Goal: Task Accomplishment & Management: Manage account settings

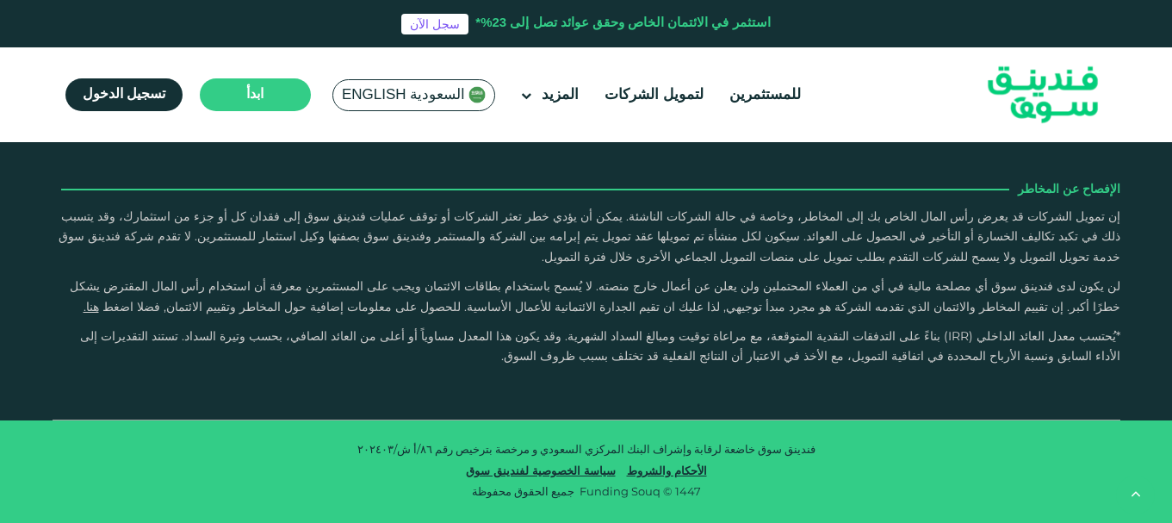
scroll to position [3013, 0]
type tc-range-slider "4"
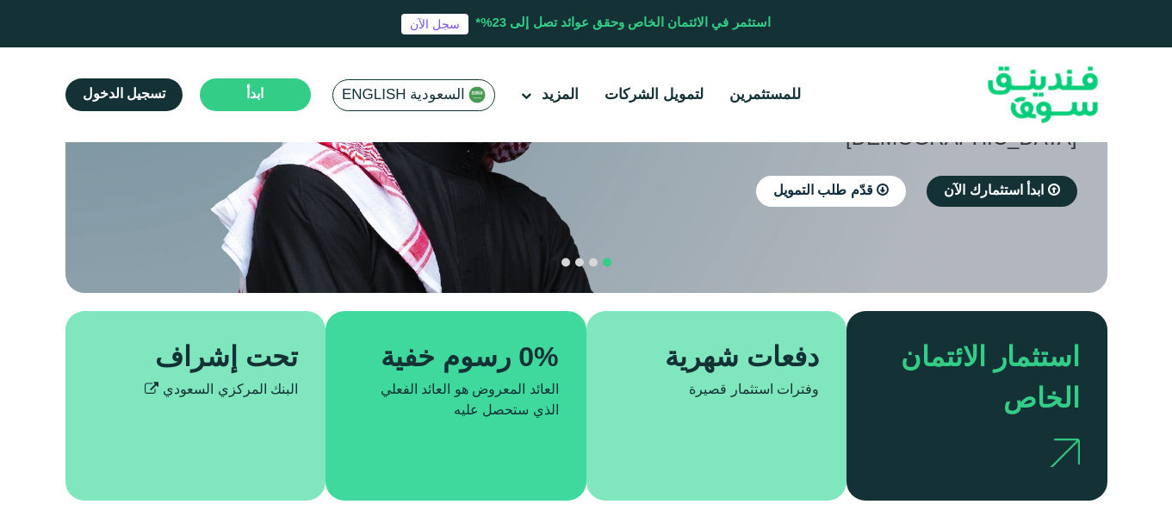
scroll to position [0, 0]
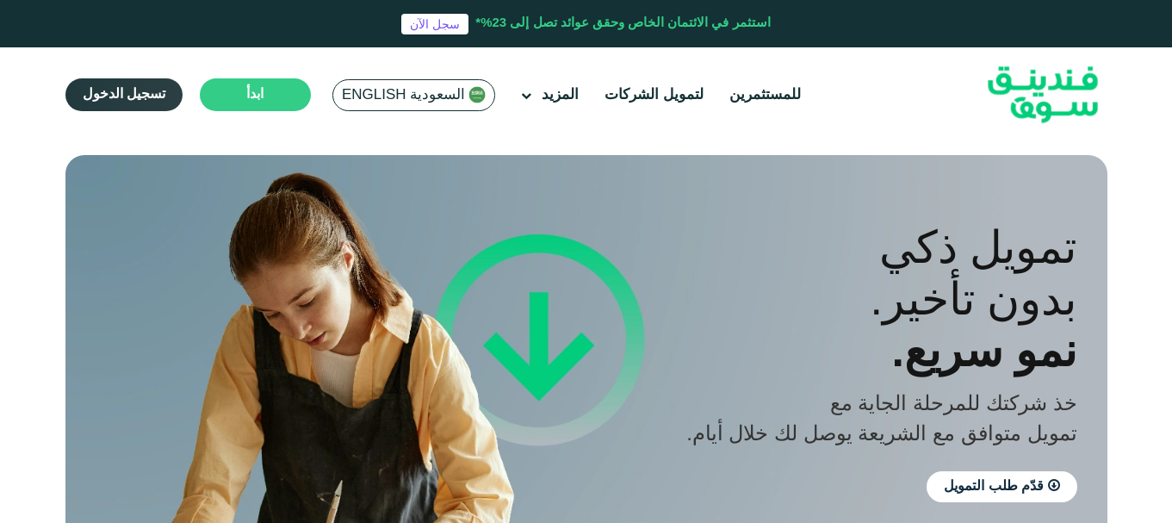
click at [115, 88] on link "تسجيل الدخول" at bounding box center [123, 94] width 117 height 33
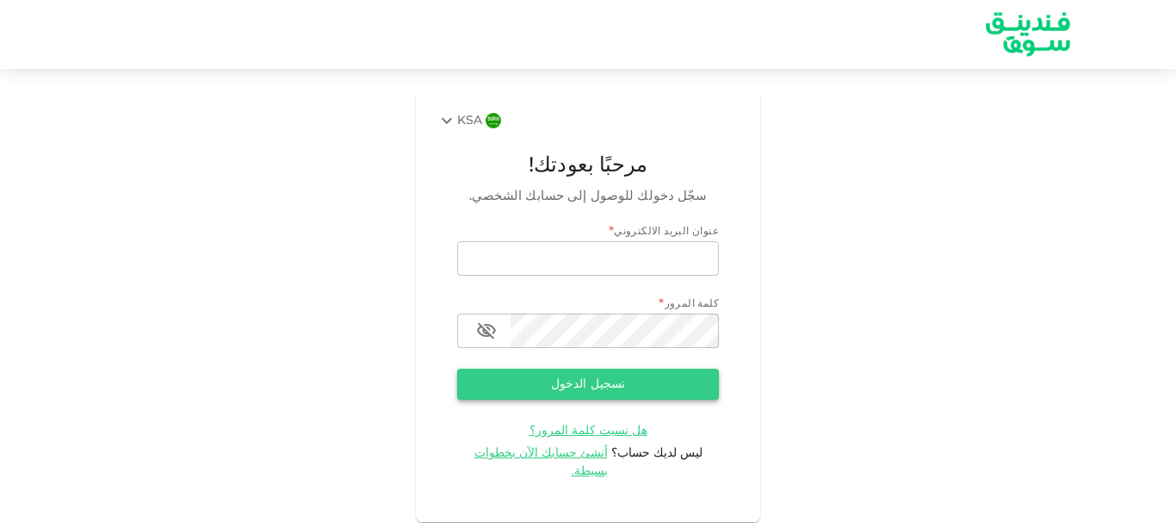
type input "[EMAIL_ADDRESS][DOMAIN_NAME]"
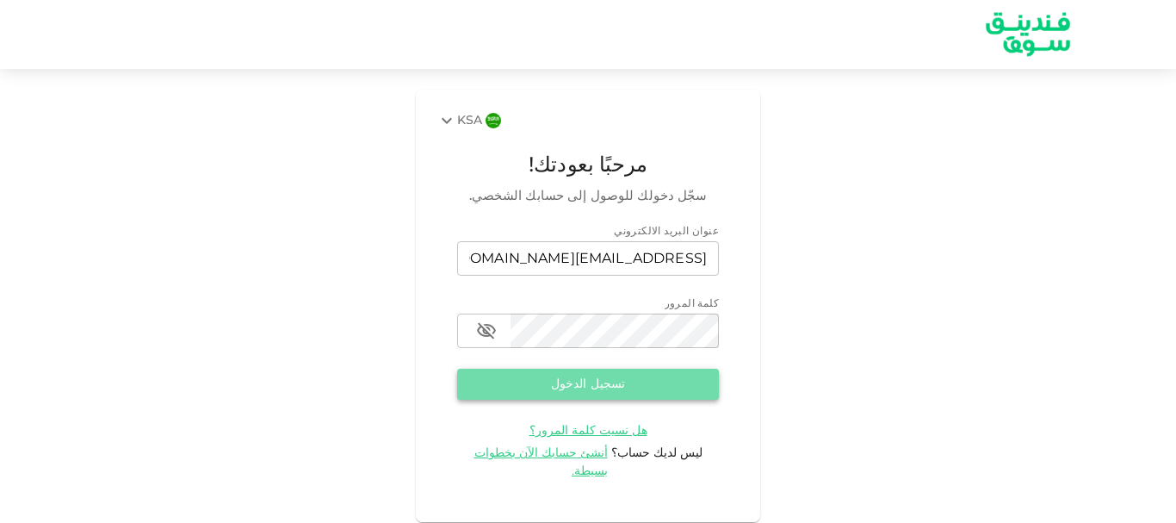
click at [581, 378] on button "تسجيل الدخول" at bounding box center [588, 384] width 262 height 31
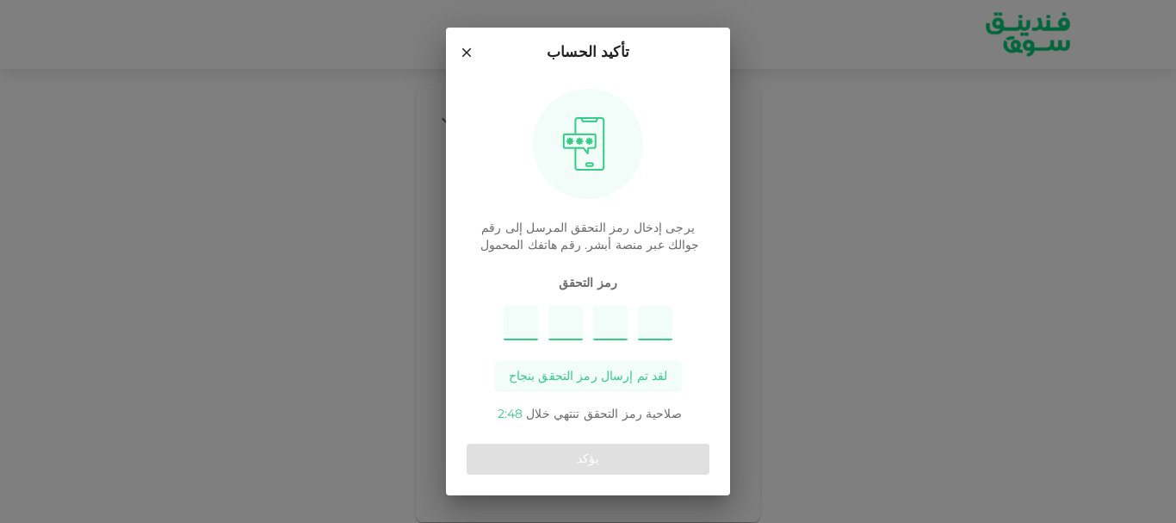
type input "1"
type input "5"
type input "6"
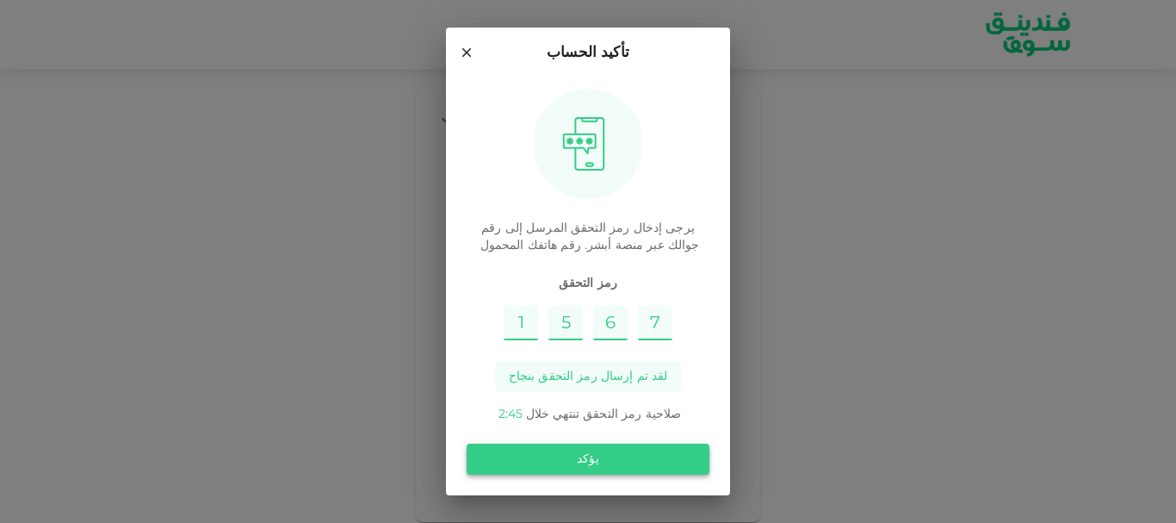
type input "7"
click at [562, 464] on button "يؤكد" at bounding box center [588, 458] width 243 height 31
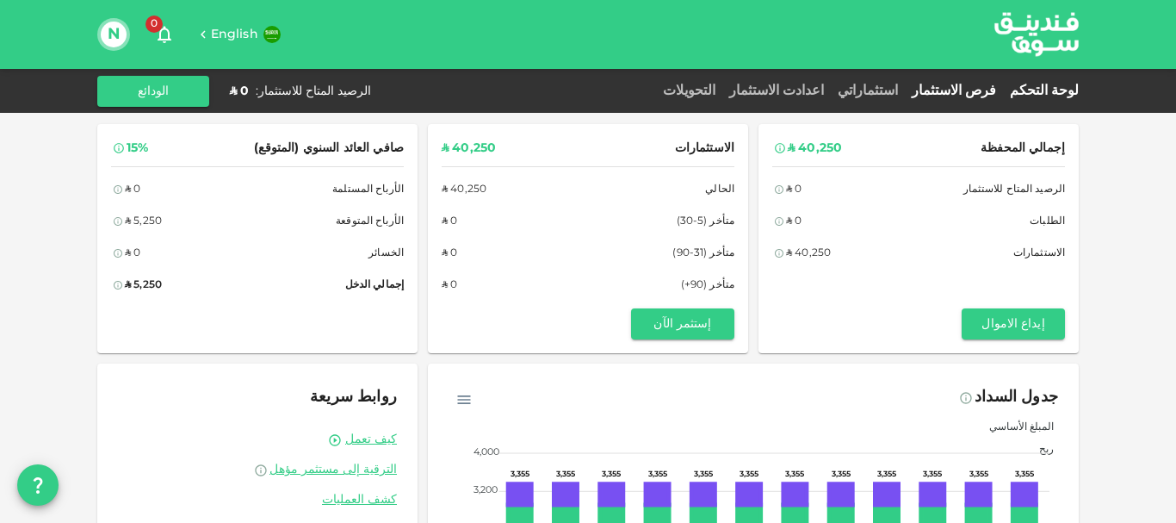
click at [970, 89] on link "فرص الاستثمار" at bounding box center [954, 90] width 98 height 13
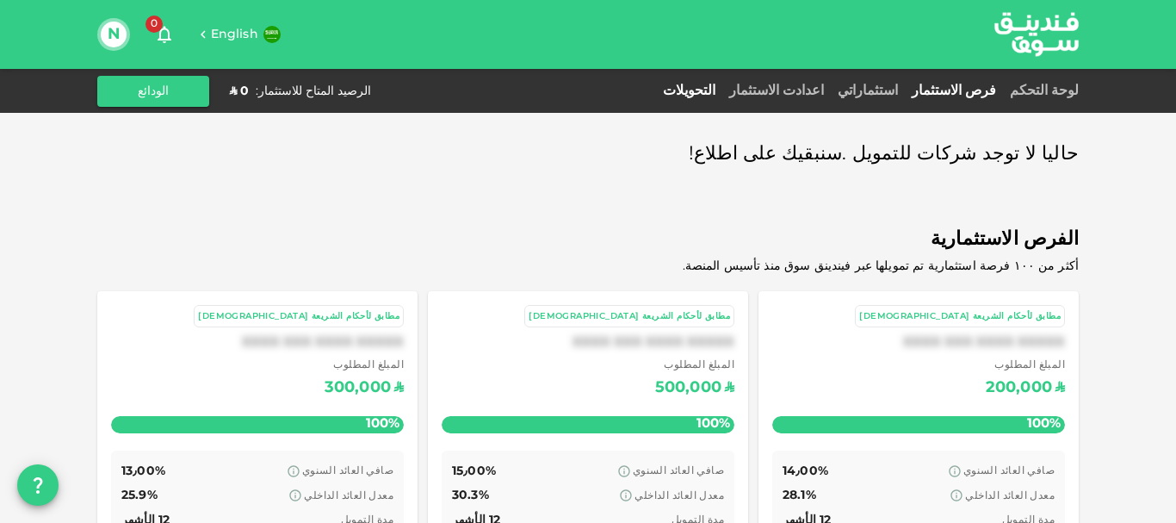
click at [722, 93] on link "التحويلات" at bounding box center [689, 90] width 66 height 13
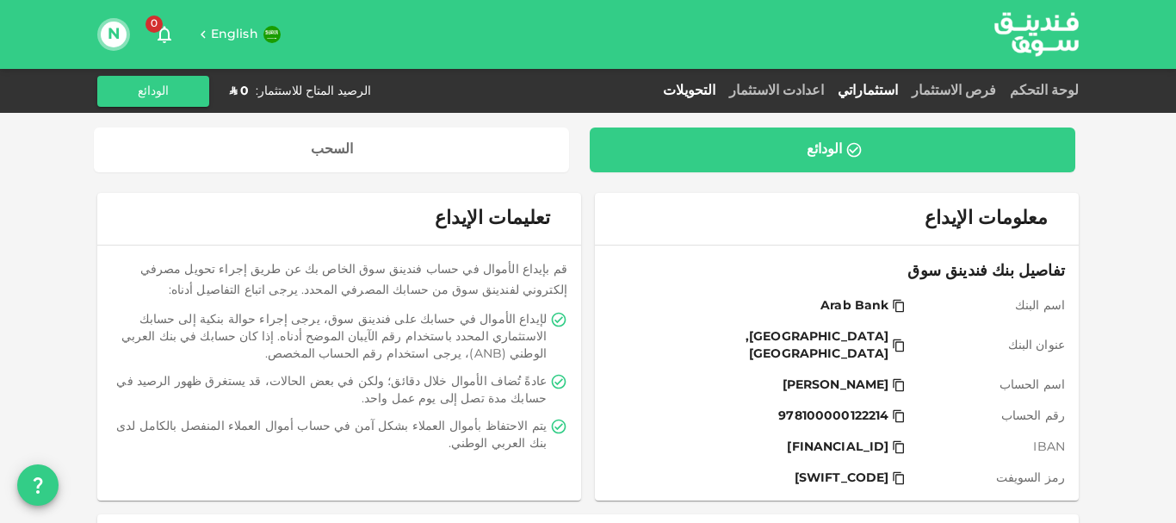
click at [905, 88] on link "استثماراتي" at bounding box center [868, 90] width 74 height 13
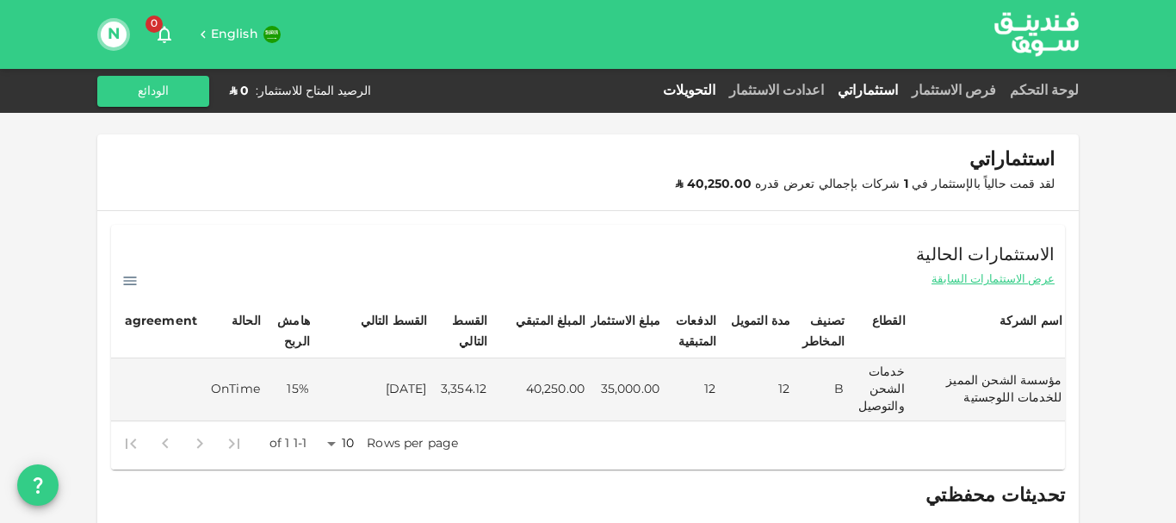
click at [722, 92] on link "التحويلات" at bounding box center [689, 90] width 66 height 13
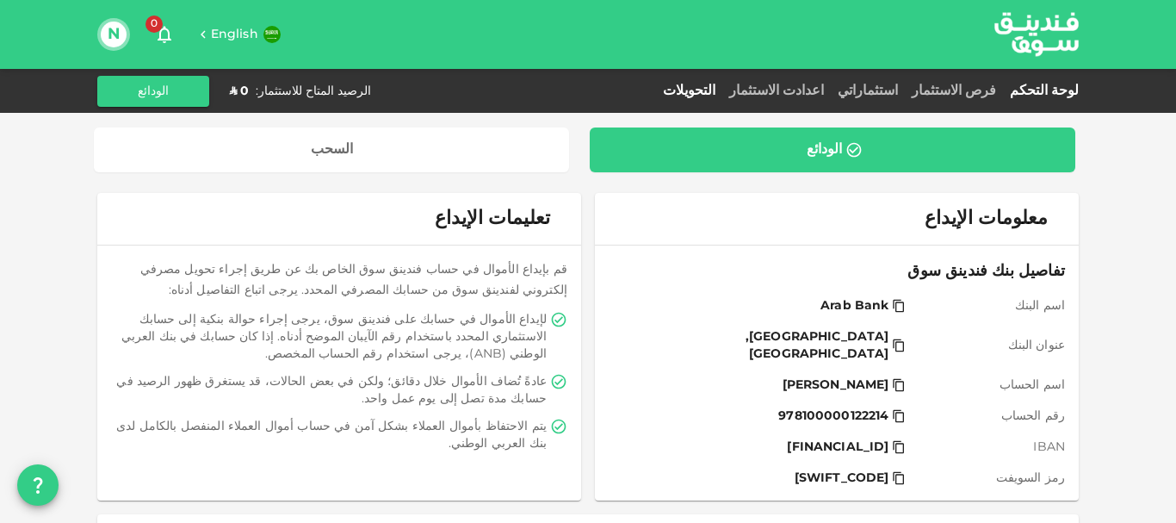
click at [1072, 94] on link "لوحة التحكم" at bounding box center [1041, 90] width 76 height 13
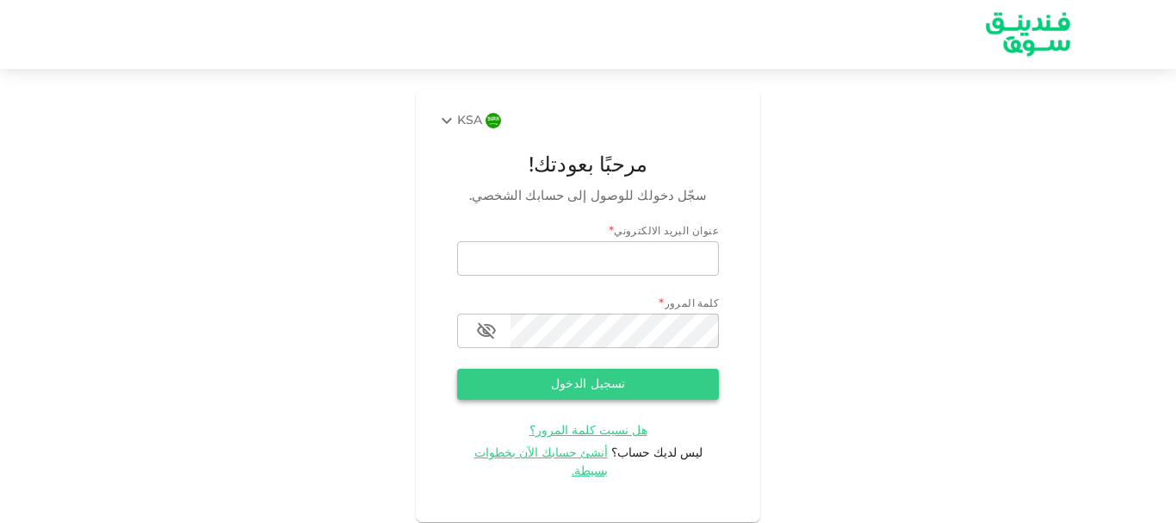
type input "[EMAIL_ADDRESS][DOMAIN_NAME]"
click at [577, 377] on button "تسجيل الدخول" at bounding box center [588, 384] width 262 height 31
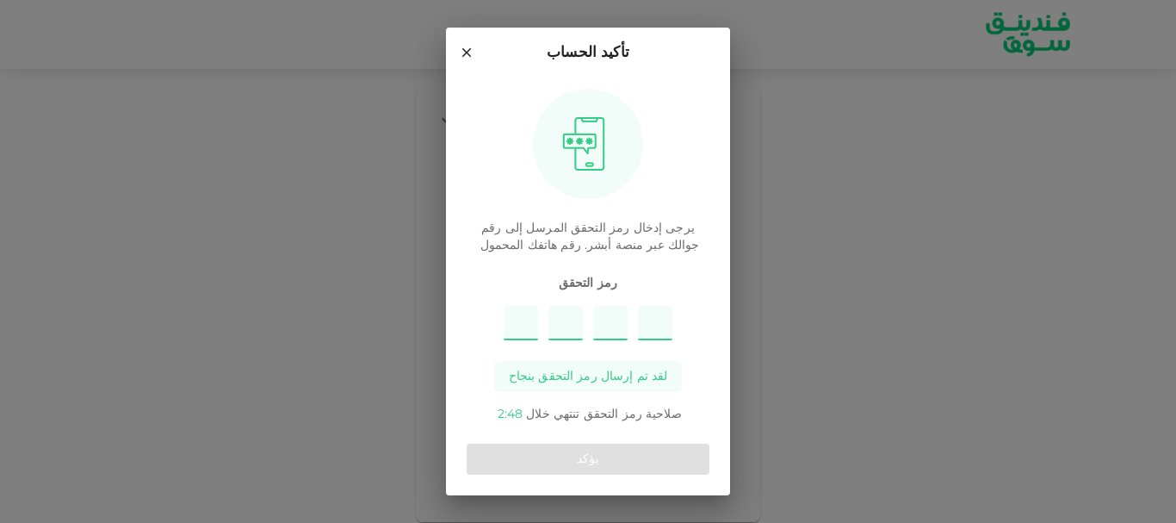
type input "5"
type input "1"
type input "8"
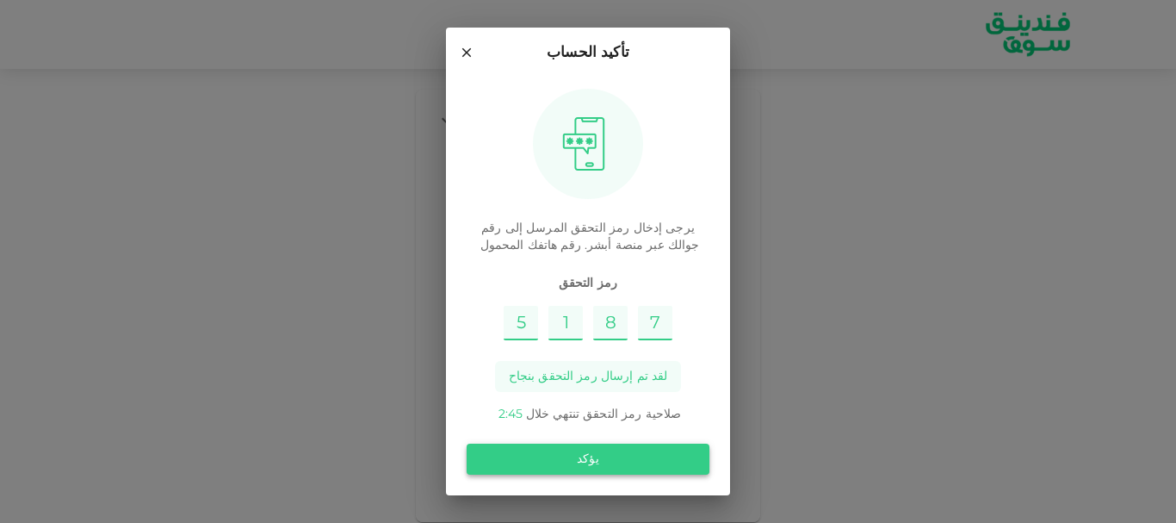
type input "7"
click at [595, 455] on button "يؤكد" at bounding box center [588, 458] width 243 height 31
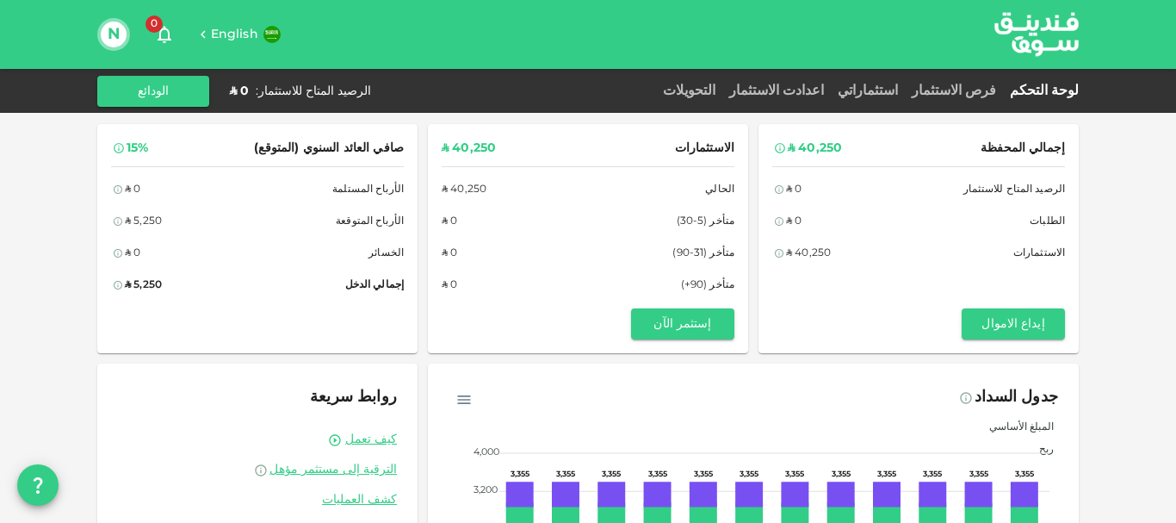
click at [1044, 91] on link "لوحة التحكم" at bounding box center [1041, 90] width 76 height 13
click at [978, 90] on link "فرص الاستثمار" at bounding box center [954, 90] width 98 height 13
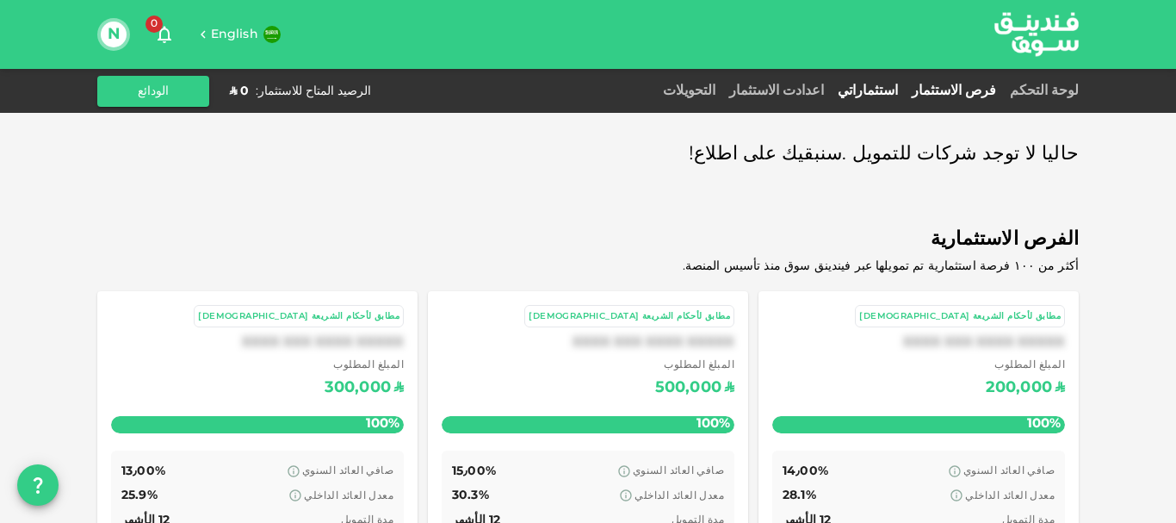
click at [905, 90] on link "استثماراتي" at bounding box center [868, 90] width 74 height 13
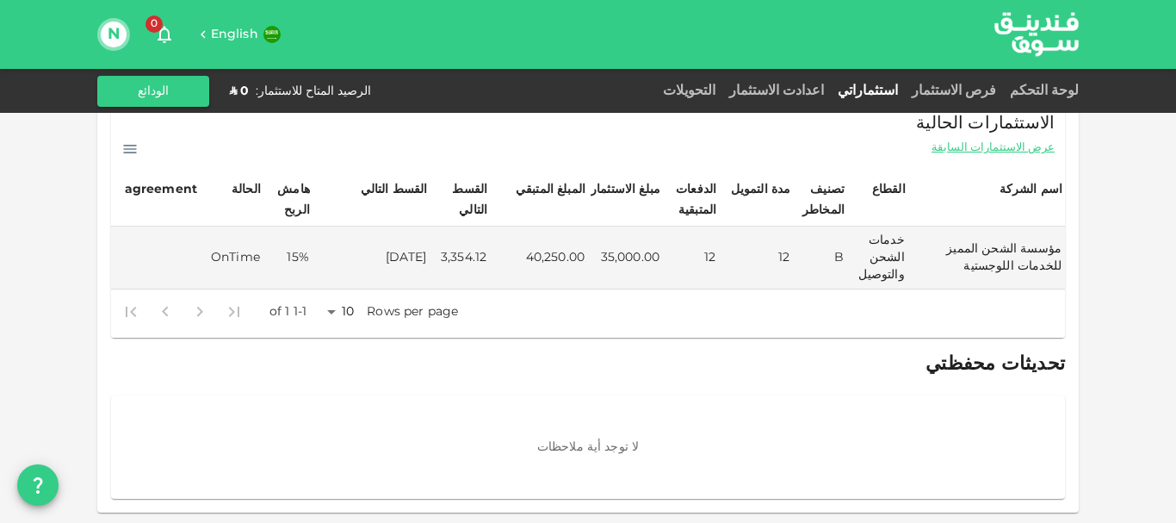
scroll to position [46, 0]
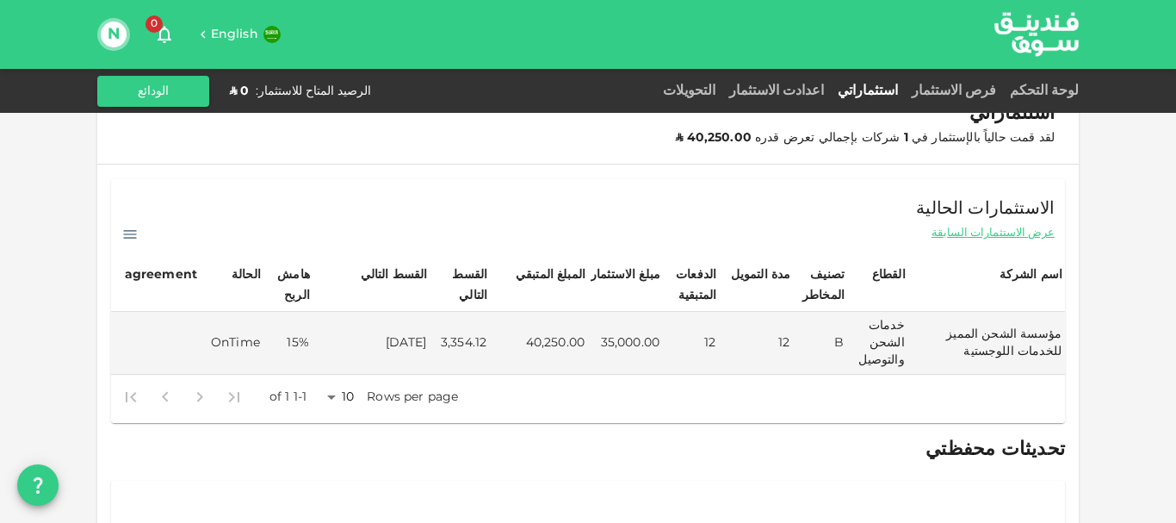
click at [188, 276] on div "agreement" at bounding box center [161, 274] width 72 height 21
click at [831, 90] on link "اعدادت الاستثمار" at bounding box center [776, 90] width 108 height 13
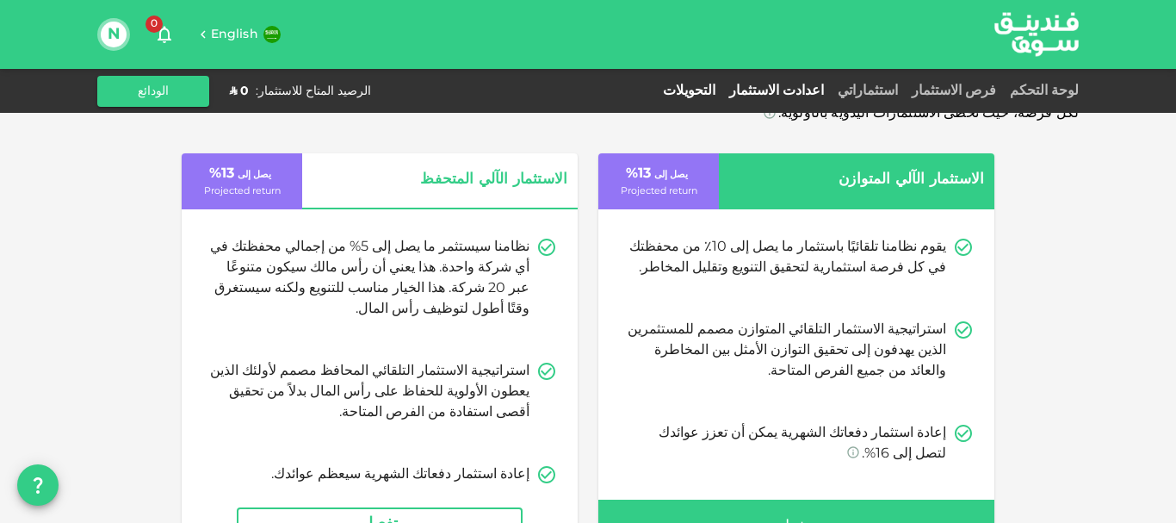
click at [722, 93] on link "التحويلات" at bounding box center [689, 90] width 66 height 13
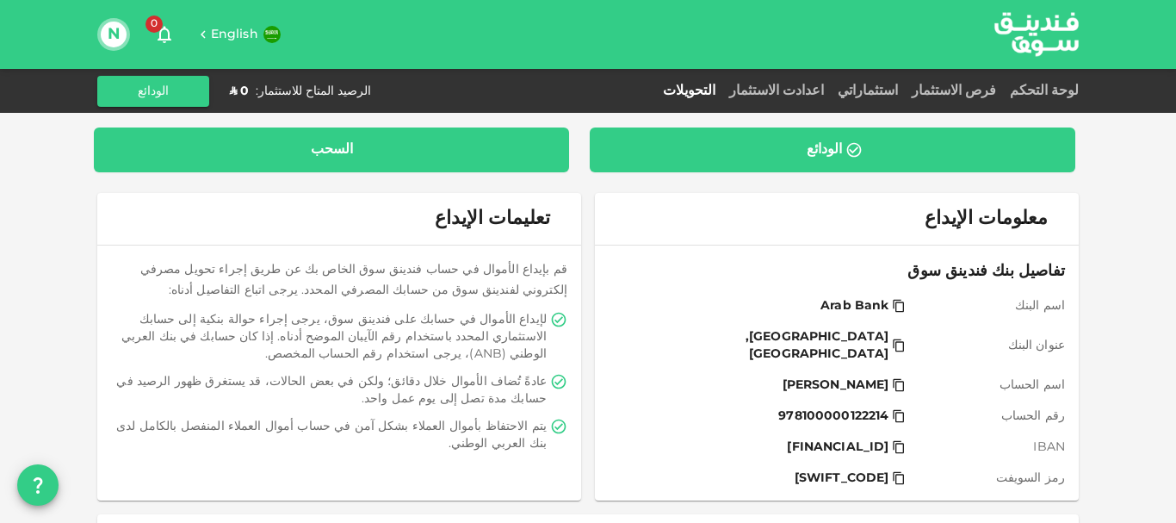
click at [364, 152] on div "السحب" at bounding box center [332, 149] width 448 height 17
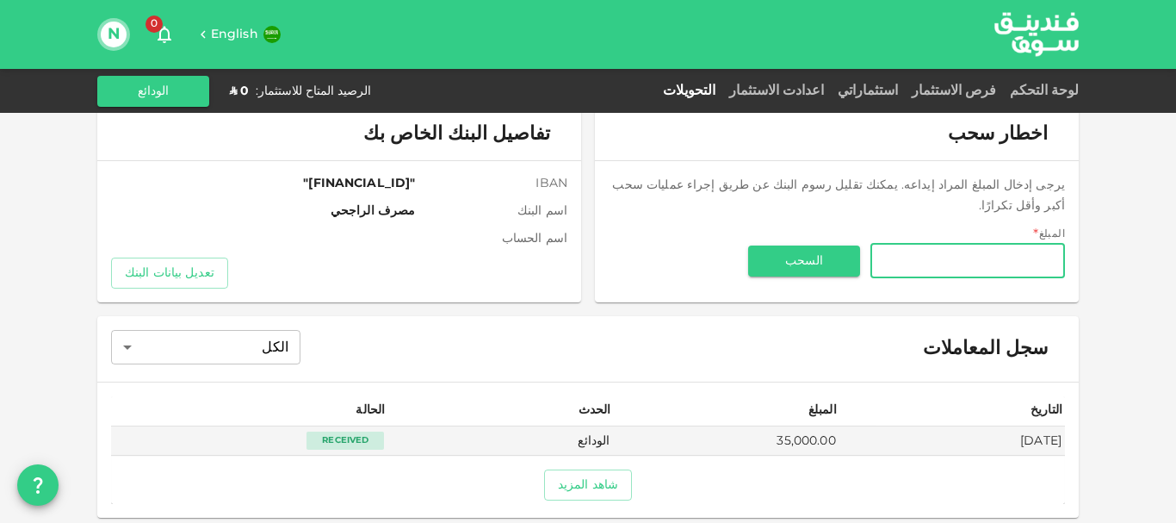
scroll to position [90, 0]
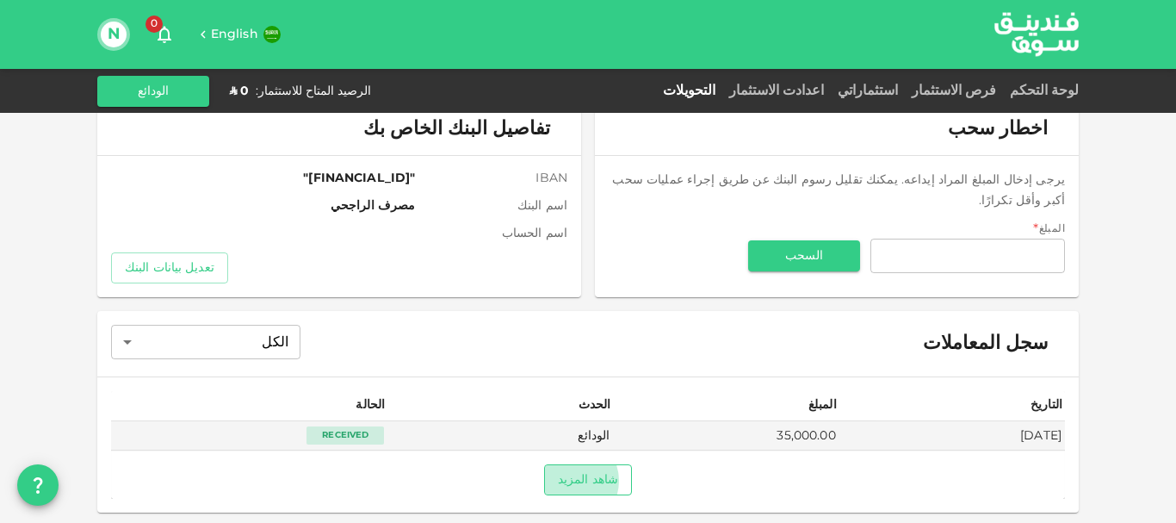
click at [583, 480] on button "شاهد المزيد" at bounding box center [588, 479] width 88 height 31
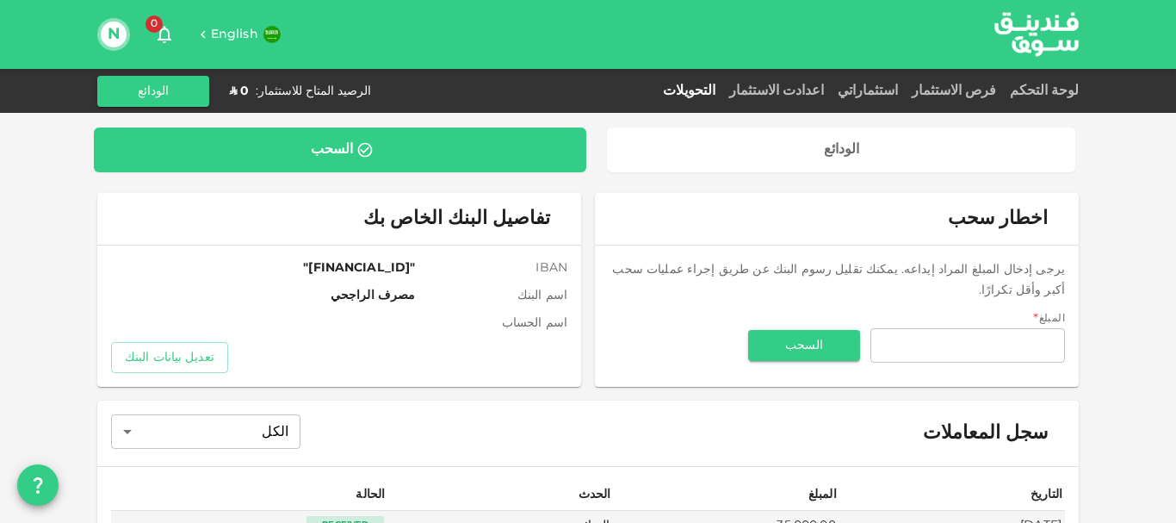
click at [158, 26] on span "0" at bounding box center [154, 23] width 17 height 17
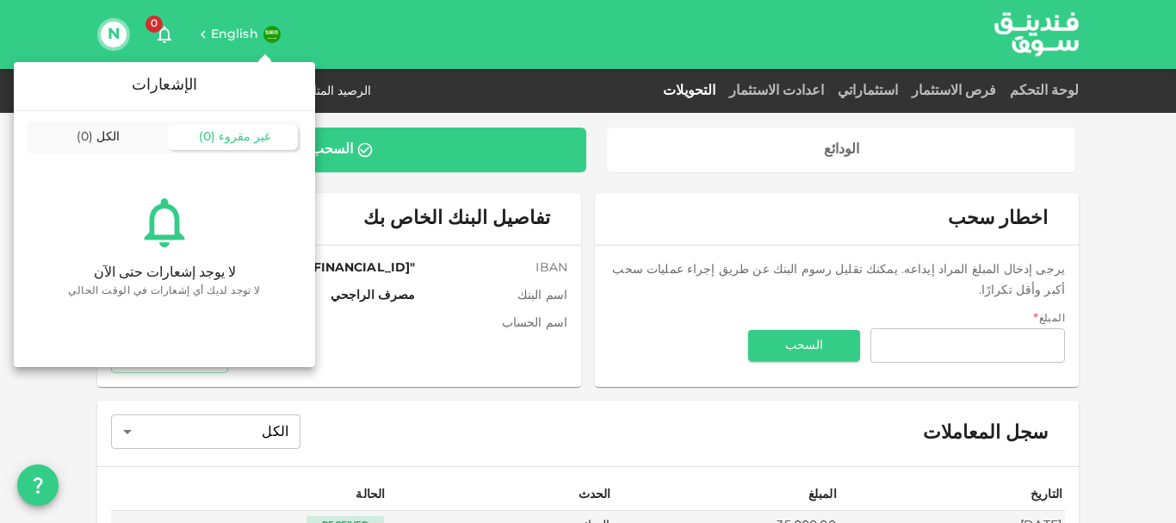
click at [478, 9] on div at bounding box center [588, 261] width 1176 height 523
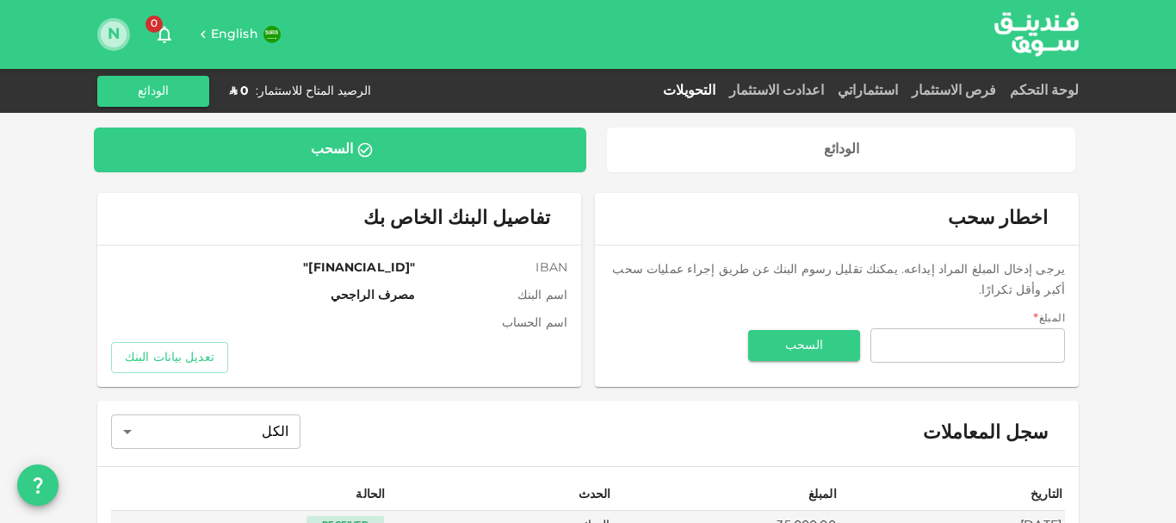
click at [107, 29] on button "N" at bounding box center [114, 35] width 26 height 26
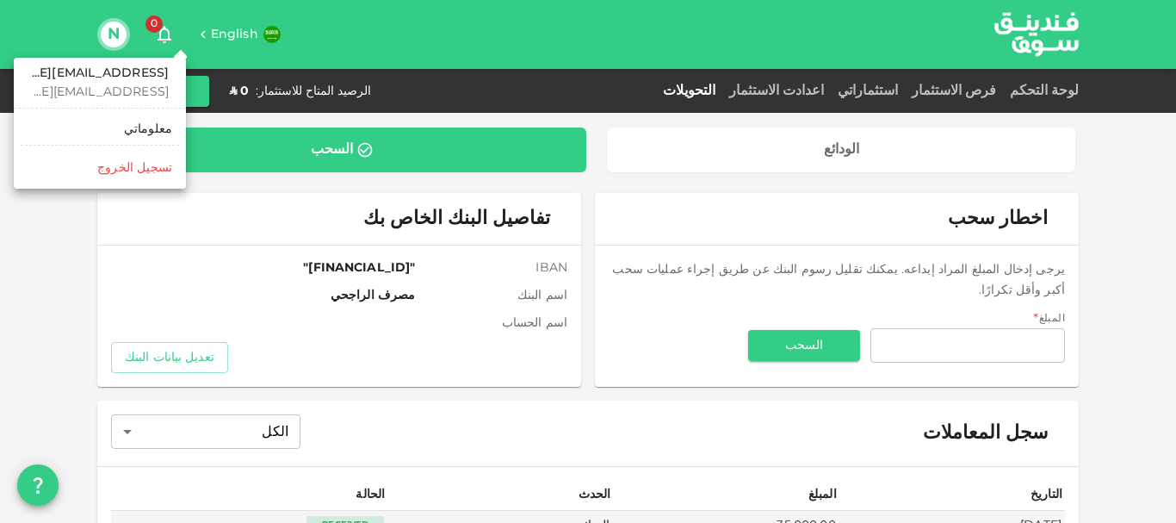
click at [505, 25] on div at bounding box center [588, 261] width 1176 height 523
